Goal: Information Seeking & Learning: Learn about a topic

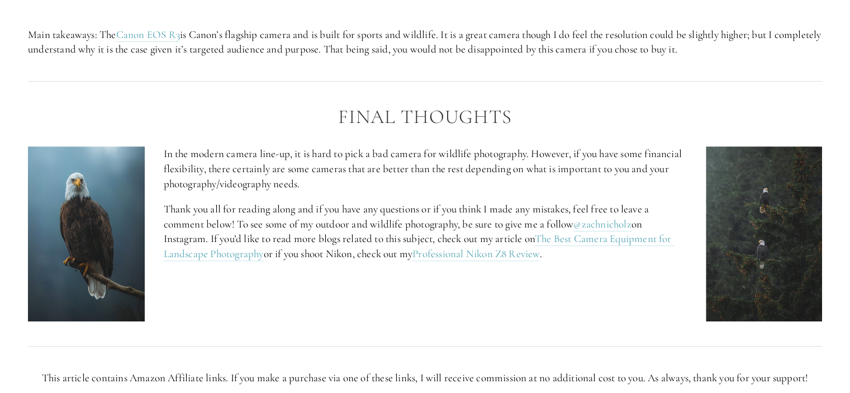
scroll to position [4654, 0]
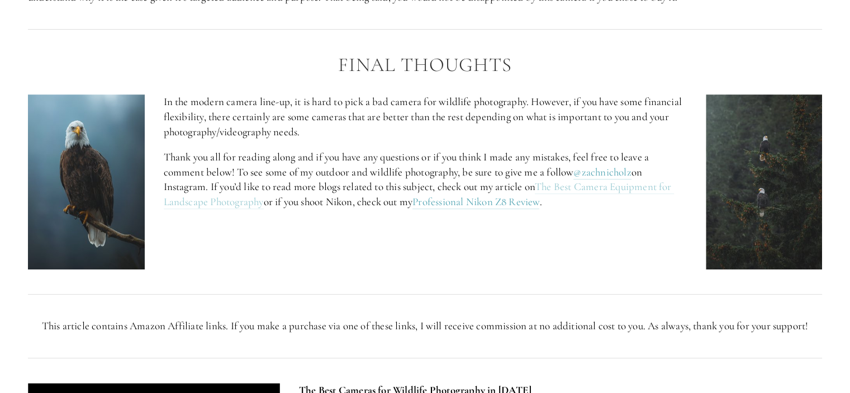
click at [610, 187] on link "The Best Camera Equipment for Landscape Photography" at bounding box center [419, 194] width 510 height 29
click at [215, 203] on link "The Best Camera Equipment for Landscape Photography" at bounding box center [419, 194] width 510 height 29
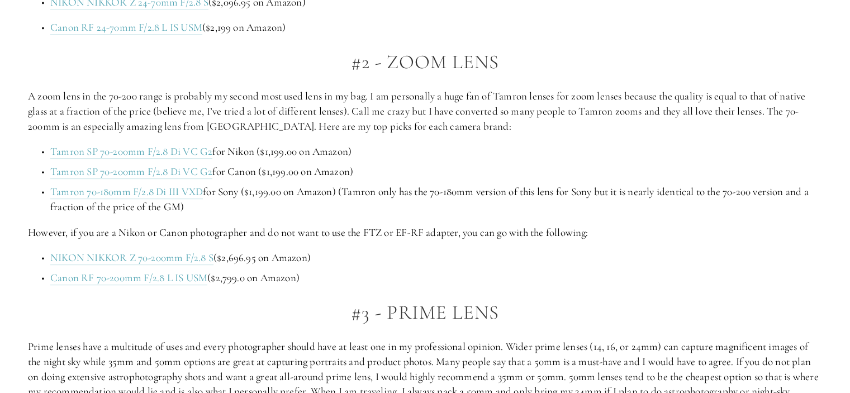
scroll to position [1266, 0]
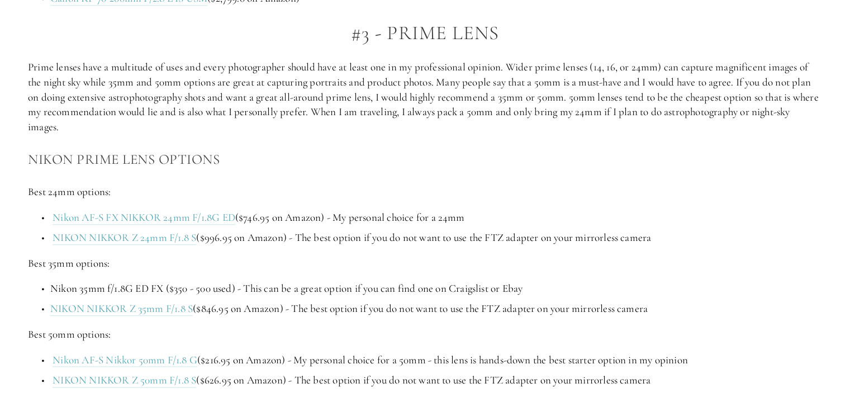
drag, startPoint x: 235, startPoint y: 246, endPoint x: 240, endPoint y: 223, distance: 23.6
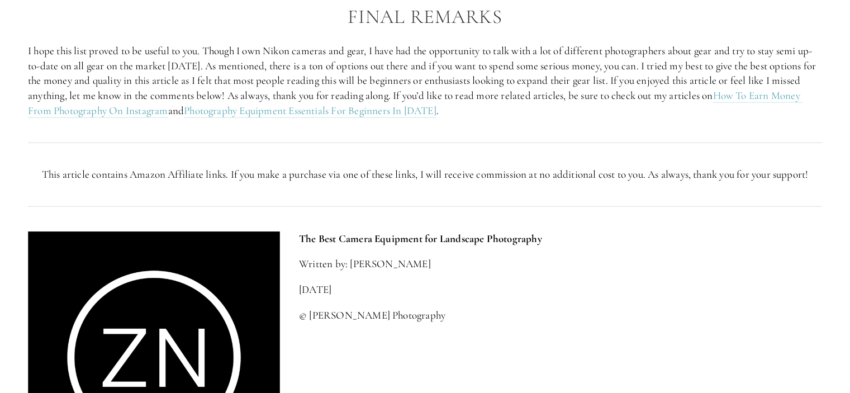
scroll to position [2956, 0]
